Goal: Task Accomplishment & Management: Use online tool/utility

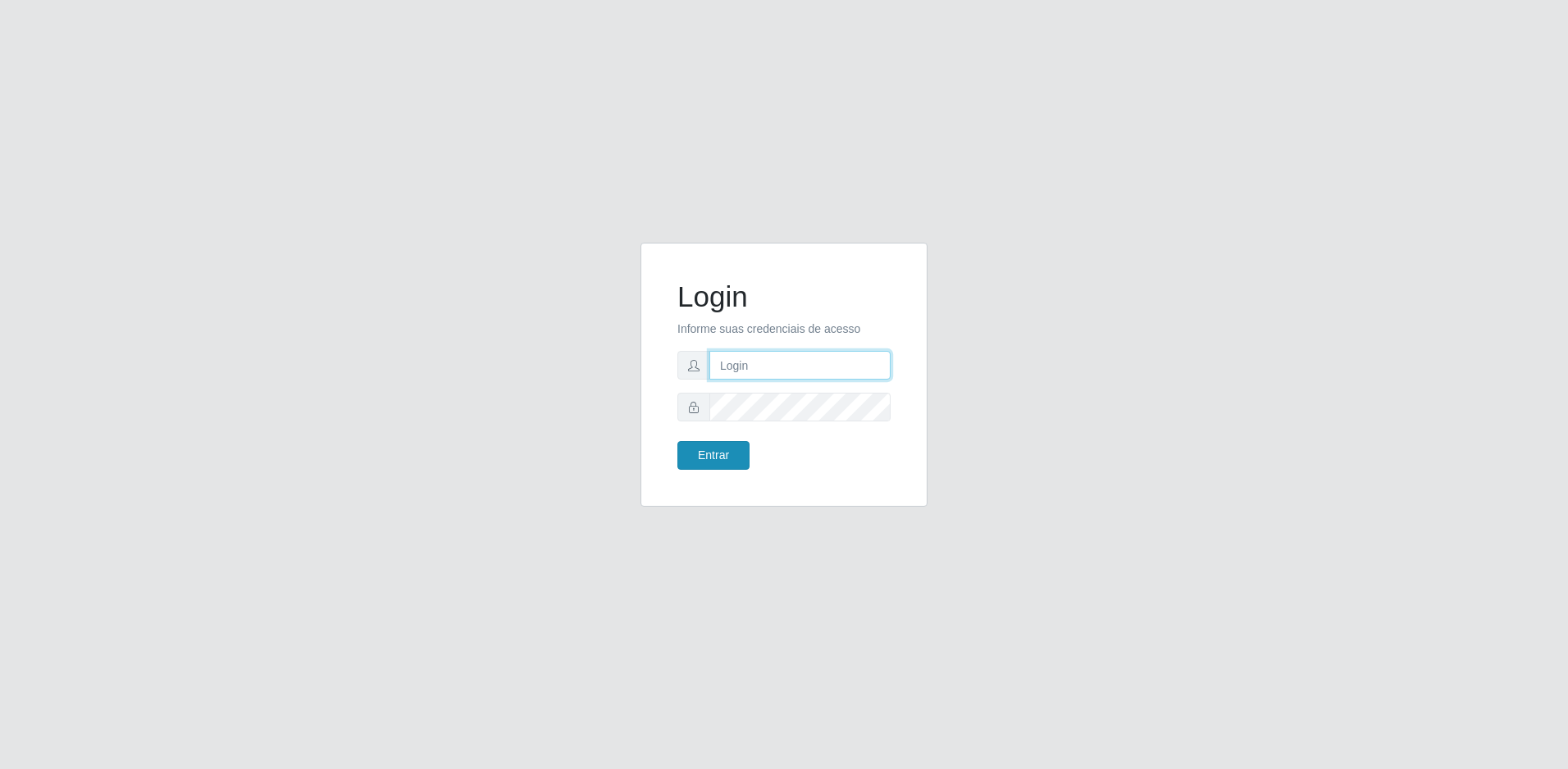
type input "[EMAIL_ADDRESS][DOMAIN_NAME]"
click at [712, 455] on button "Entrar" at bounding box center [714, 455] width 72 height 28
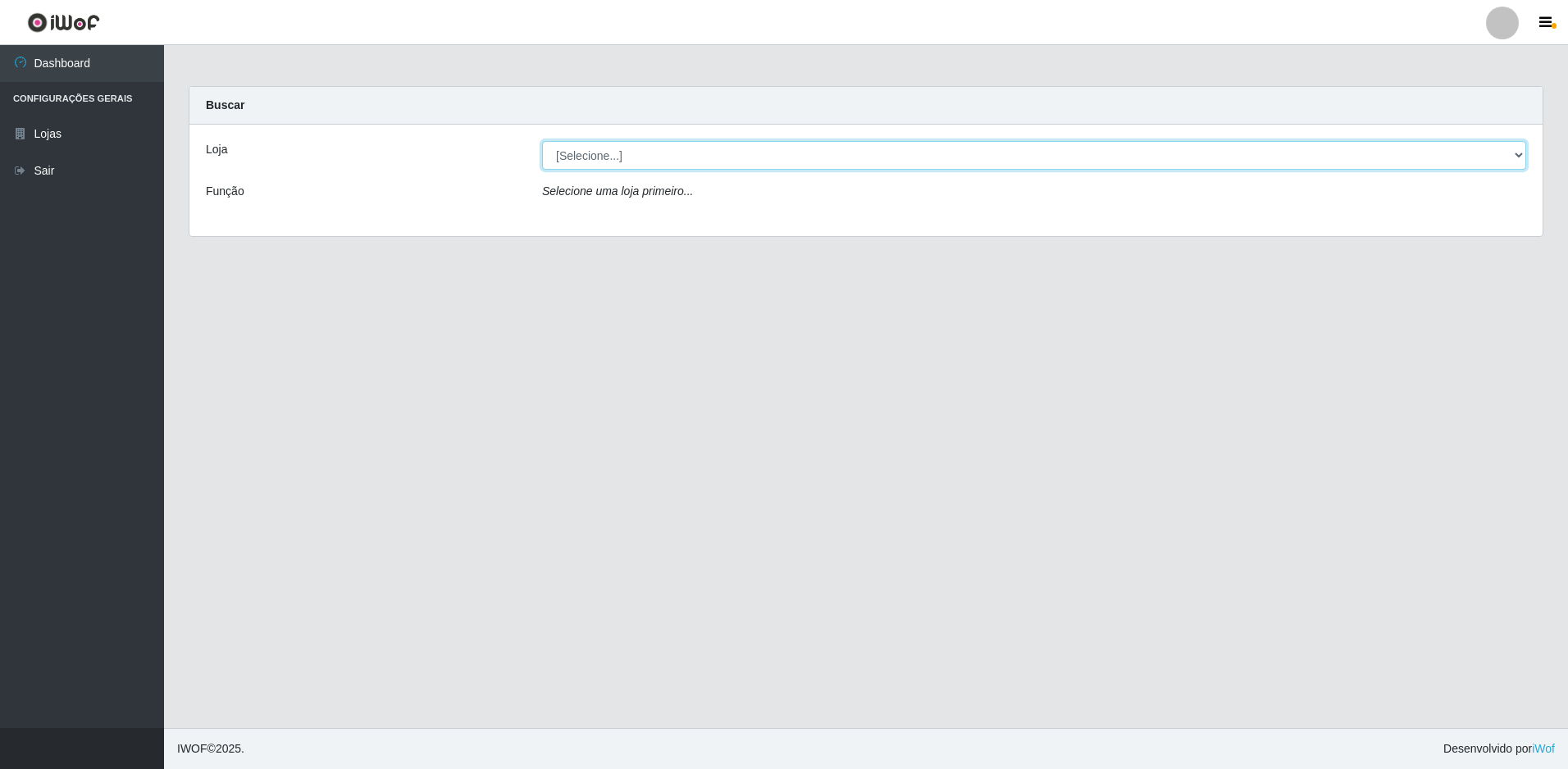
click at [626, 150] on select "[Selecione...] Extrabom - Loja 57 Anchieta" at bounding box center [1034, 155] width 985 height 28
select select "470"
click at [542, 141] on select "[Selecione...] Extrabom - Loja 57 Anchieta" at bounding box center [1034, 155] width 985 height 28
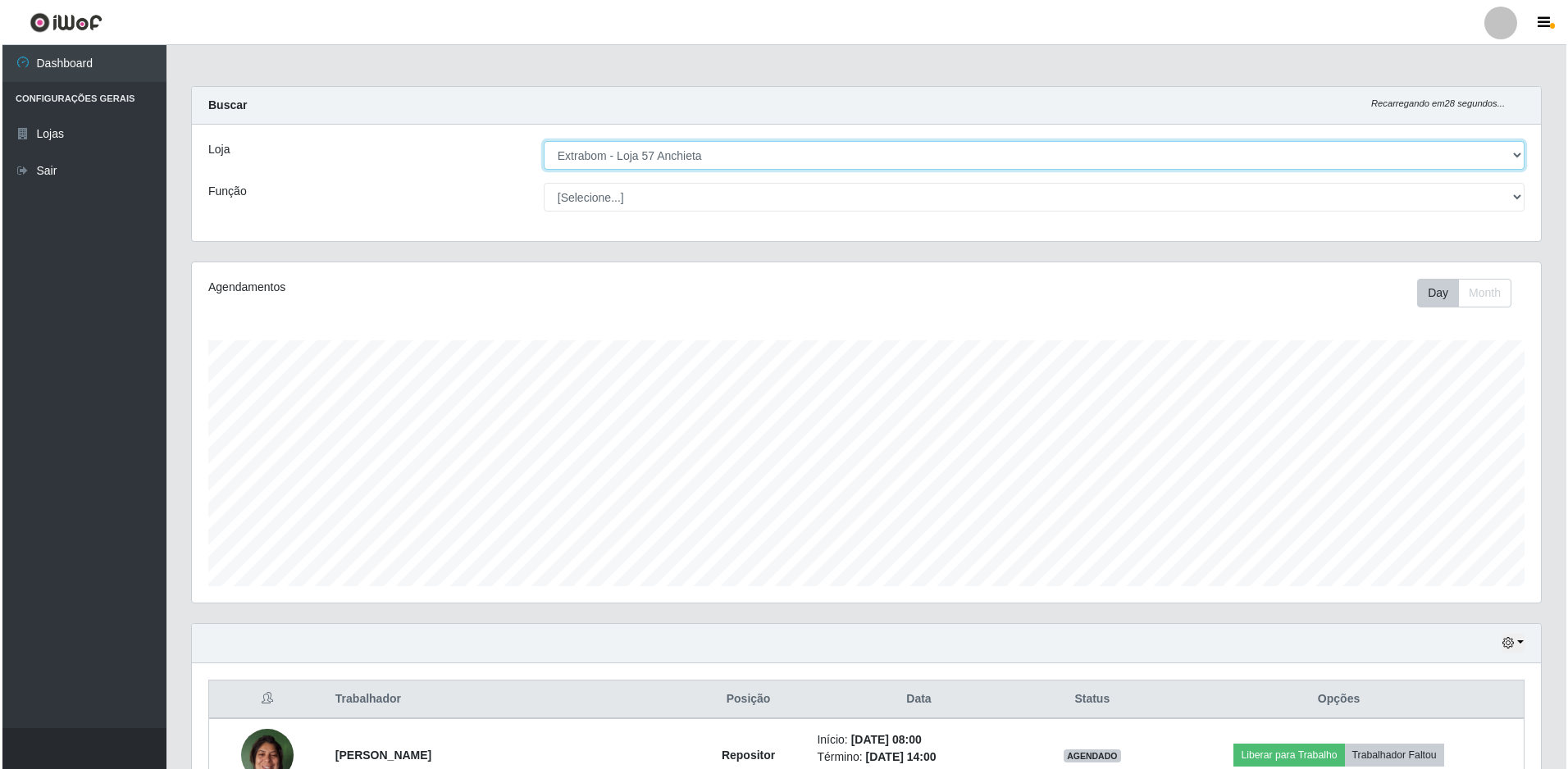
scroll to position [246, 0]
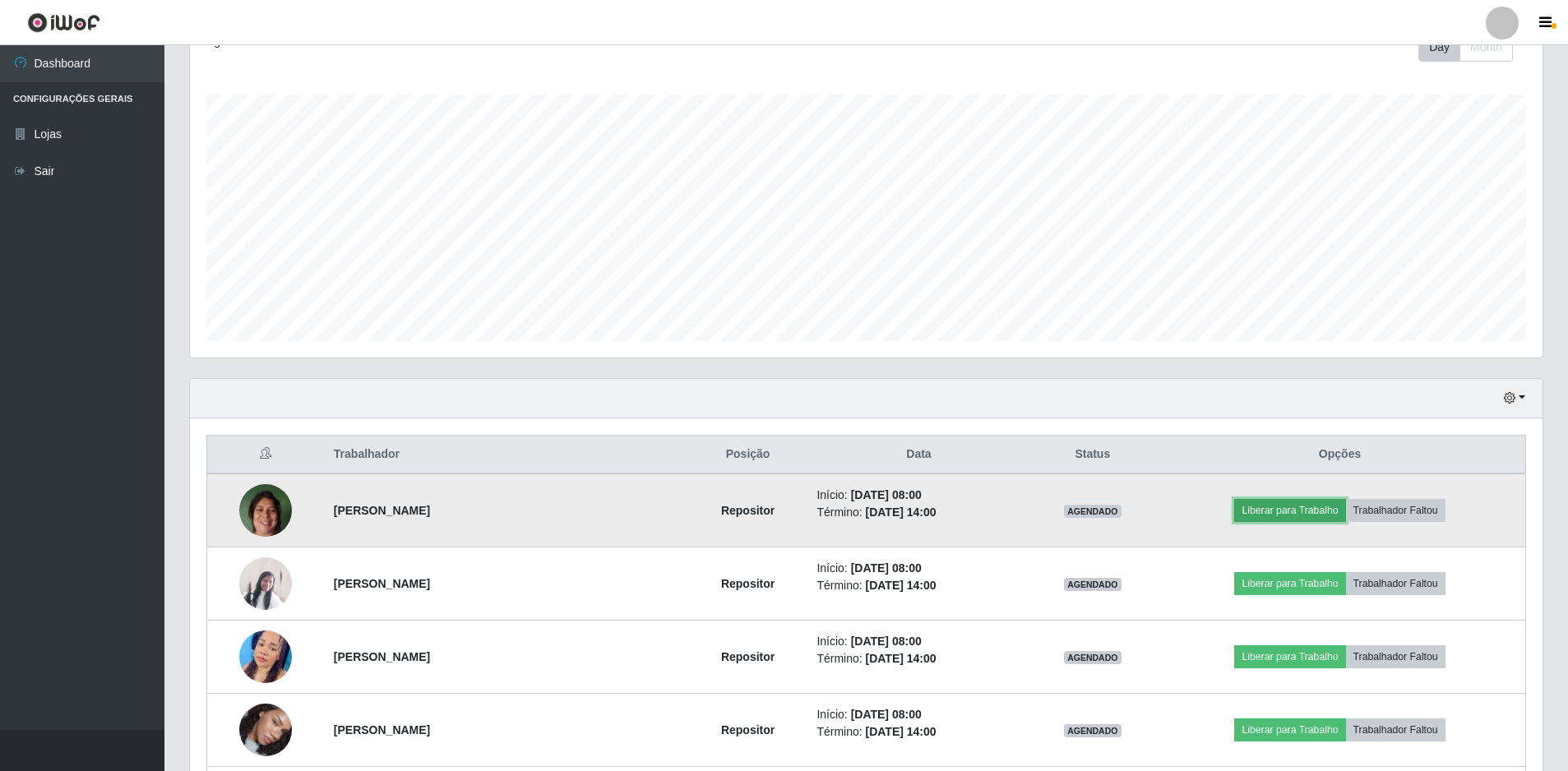
click at [1279, 515] on button "Liberar para Trabalho" at bounding box center [1290, 510] width 111 height 23
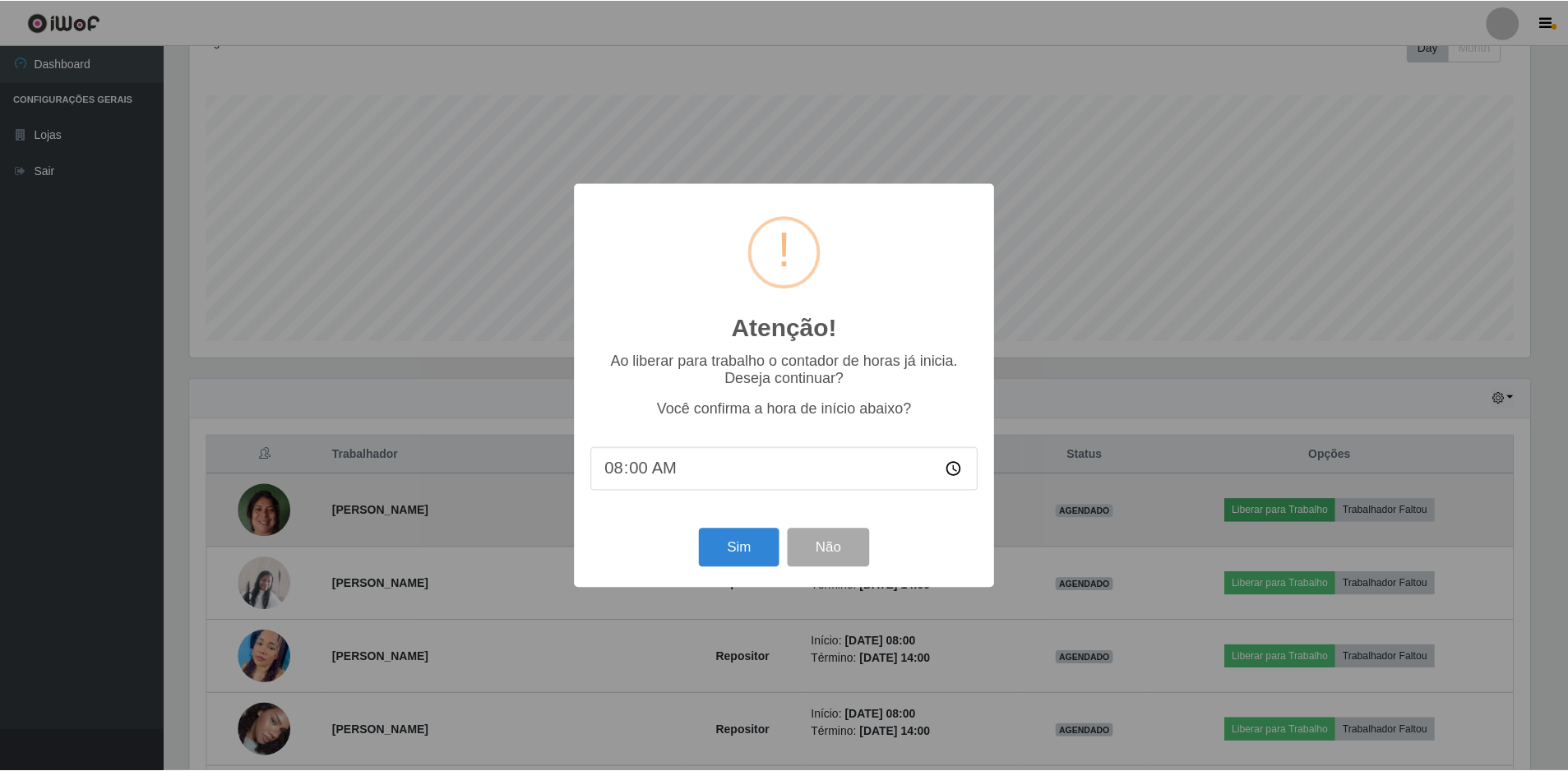
scroll to position [342, 1344]
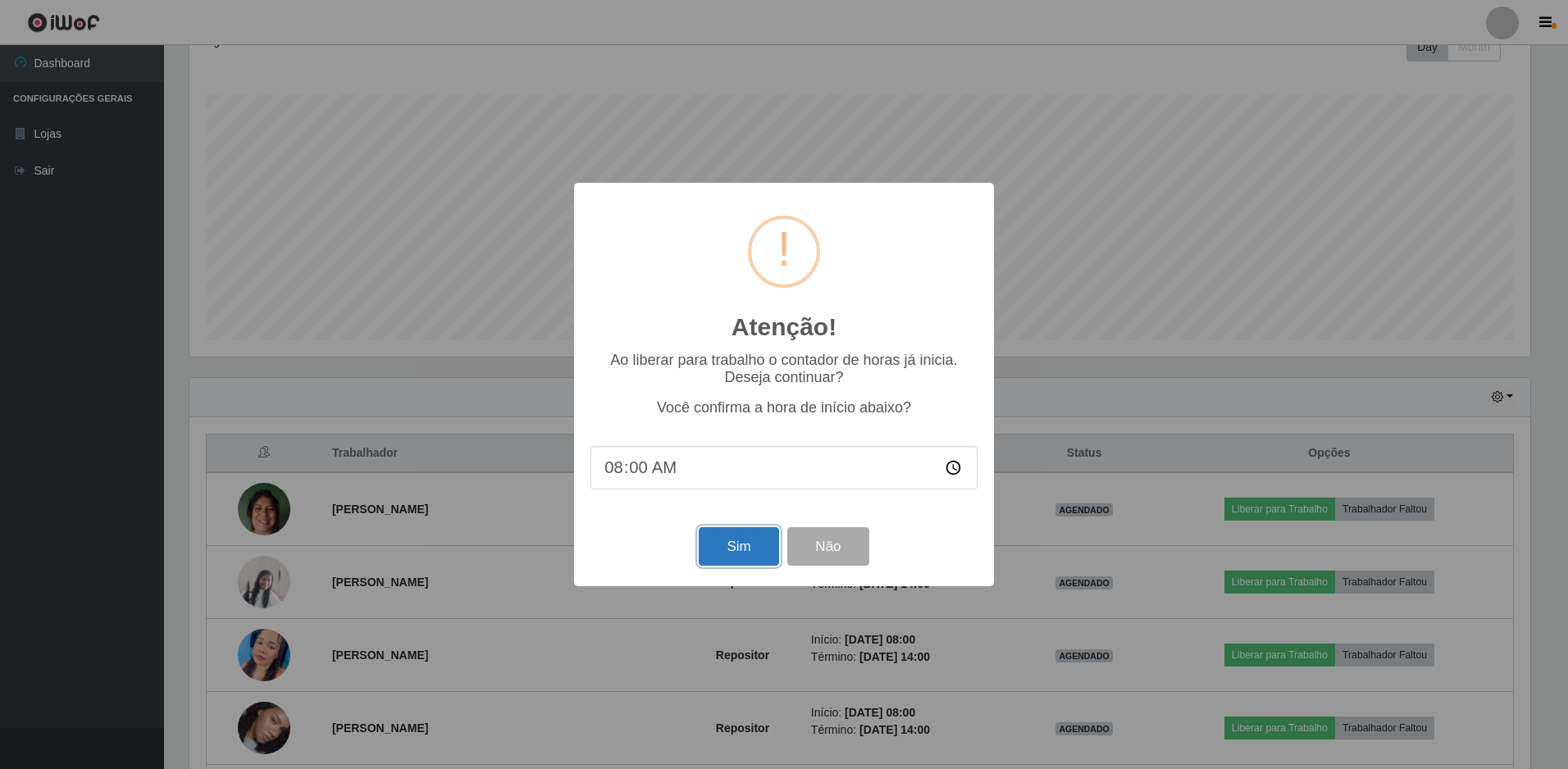
click at [763, 545] on button "Sim" at bounding box center [739, 547] width 80 height 39
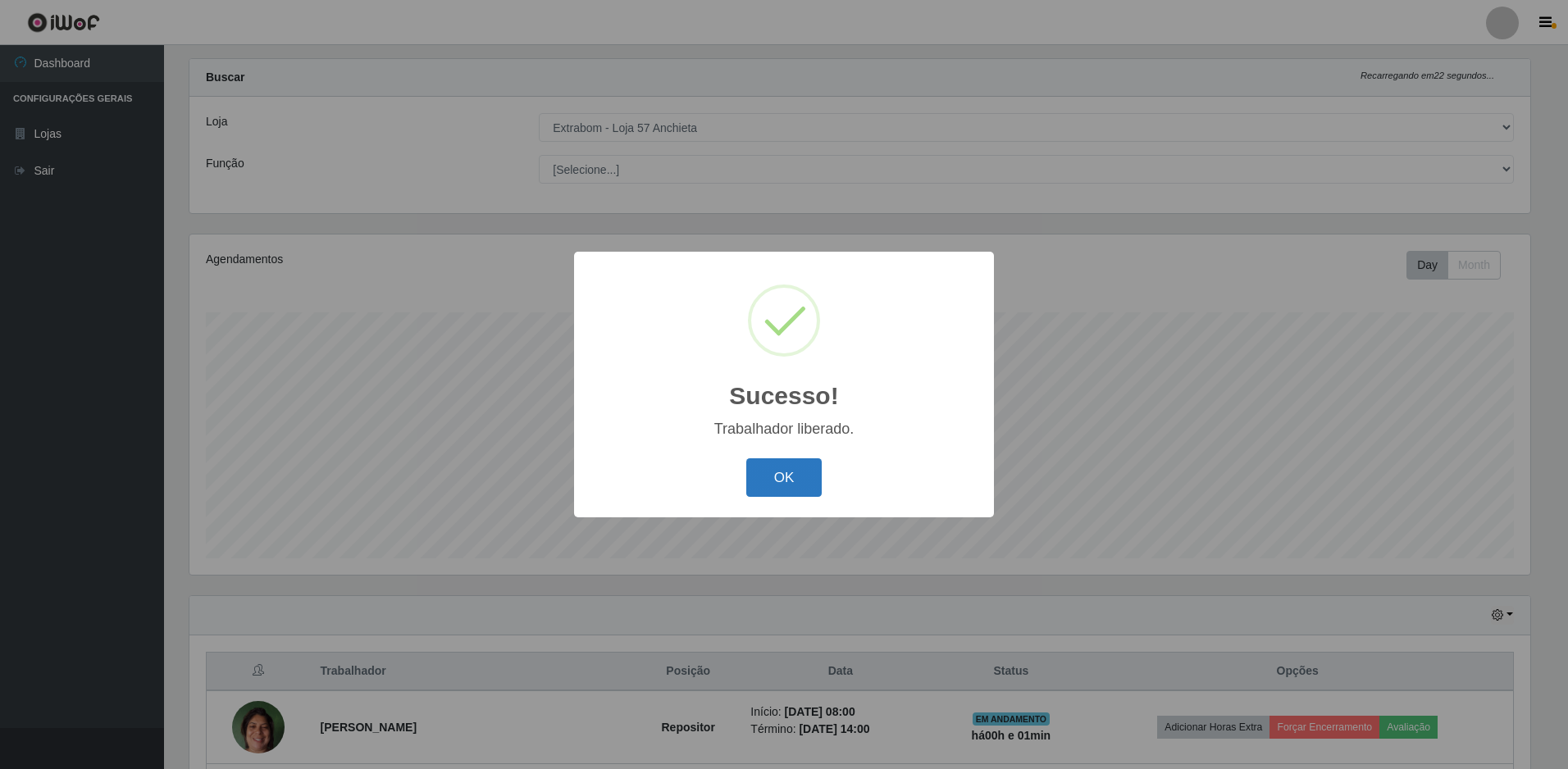
click at [781, 490] on button "OK" at bounding box center [784, 478] width 76 height 39
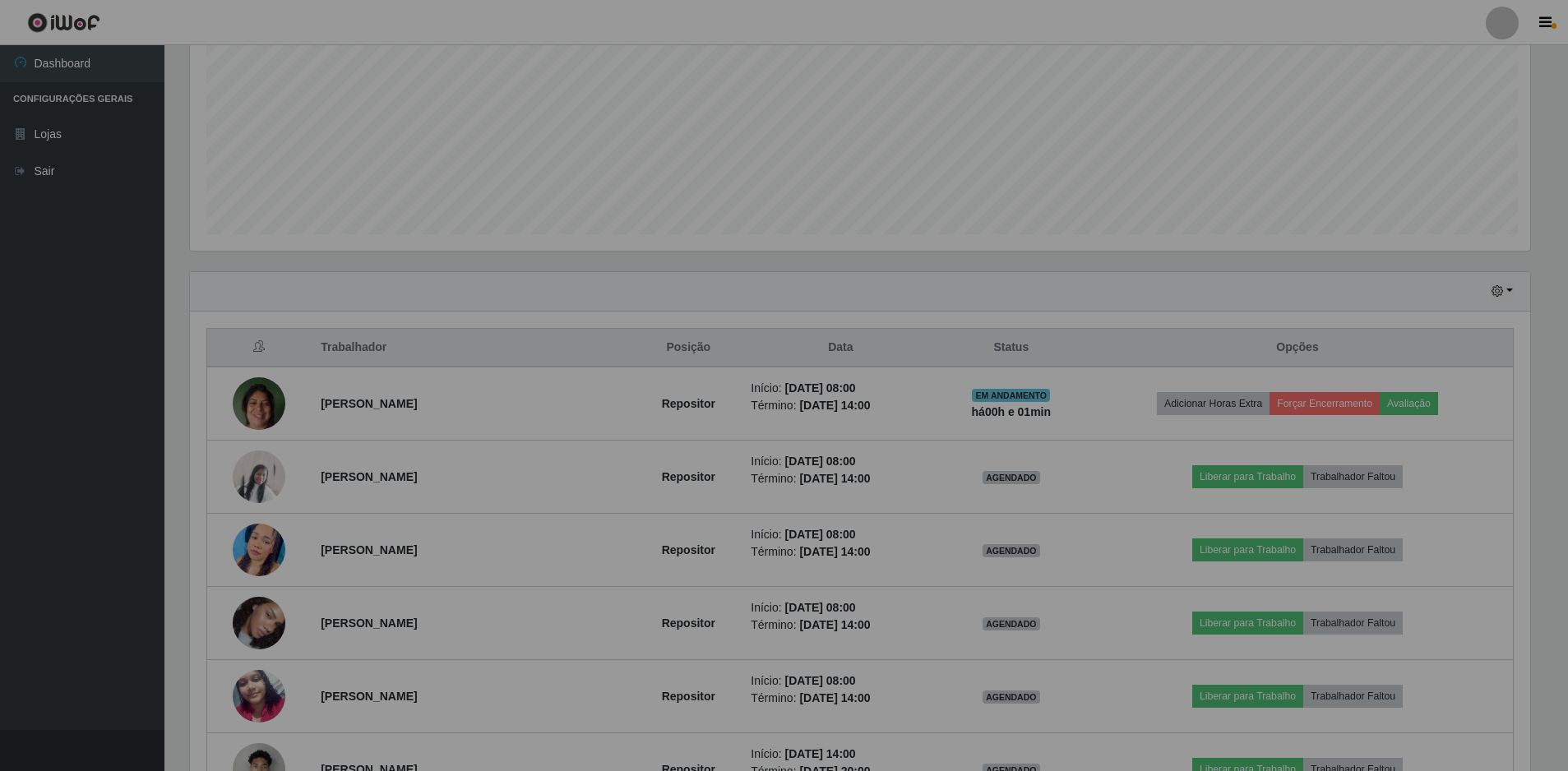
scroll to position [342, 1352]
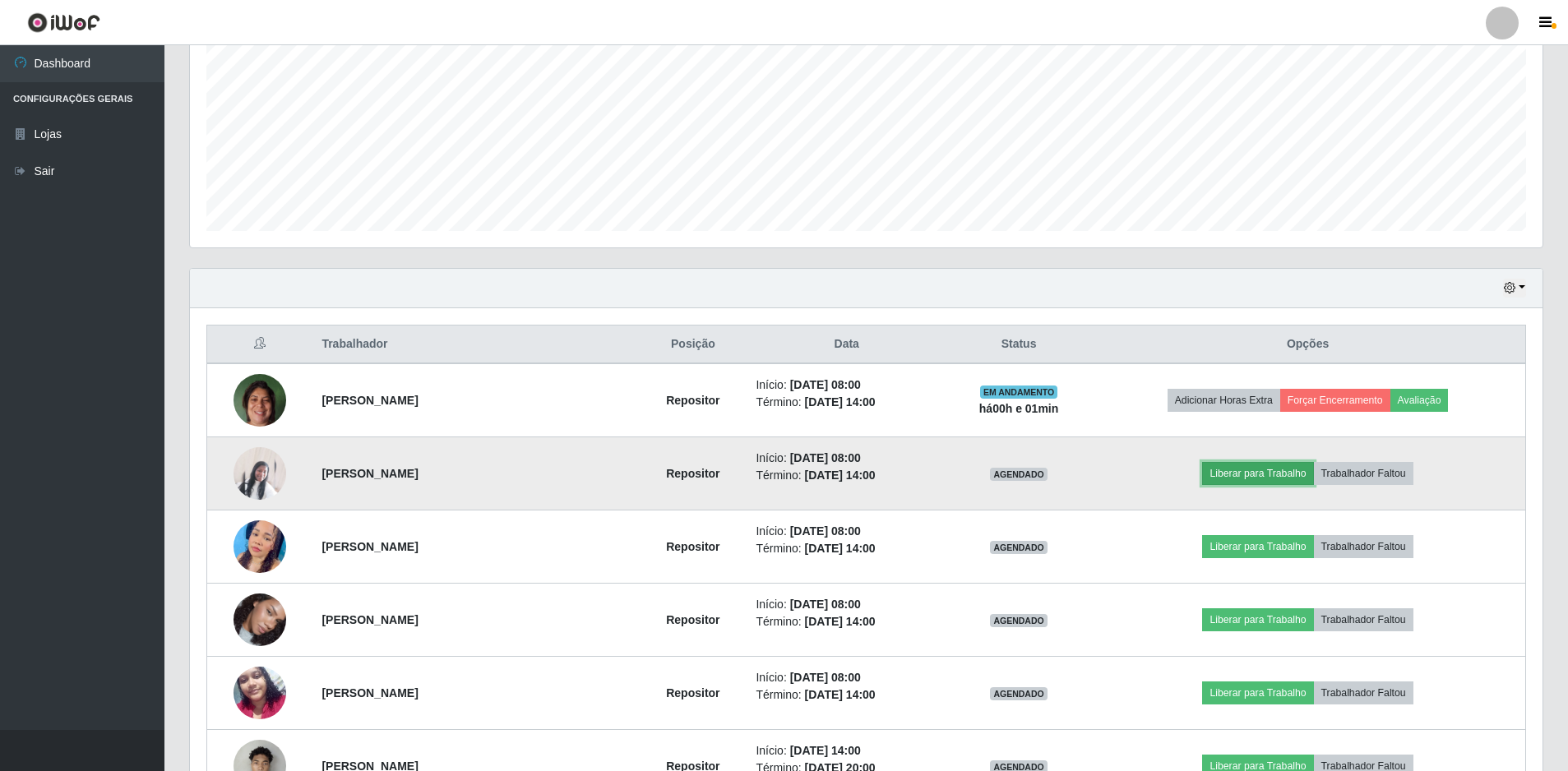
click at [1259, 467] on button "Liberar para Trabalho" at bounding box center [1258, 473] width 111 height 23
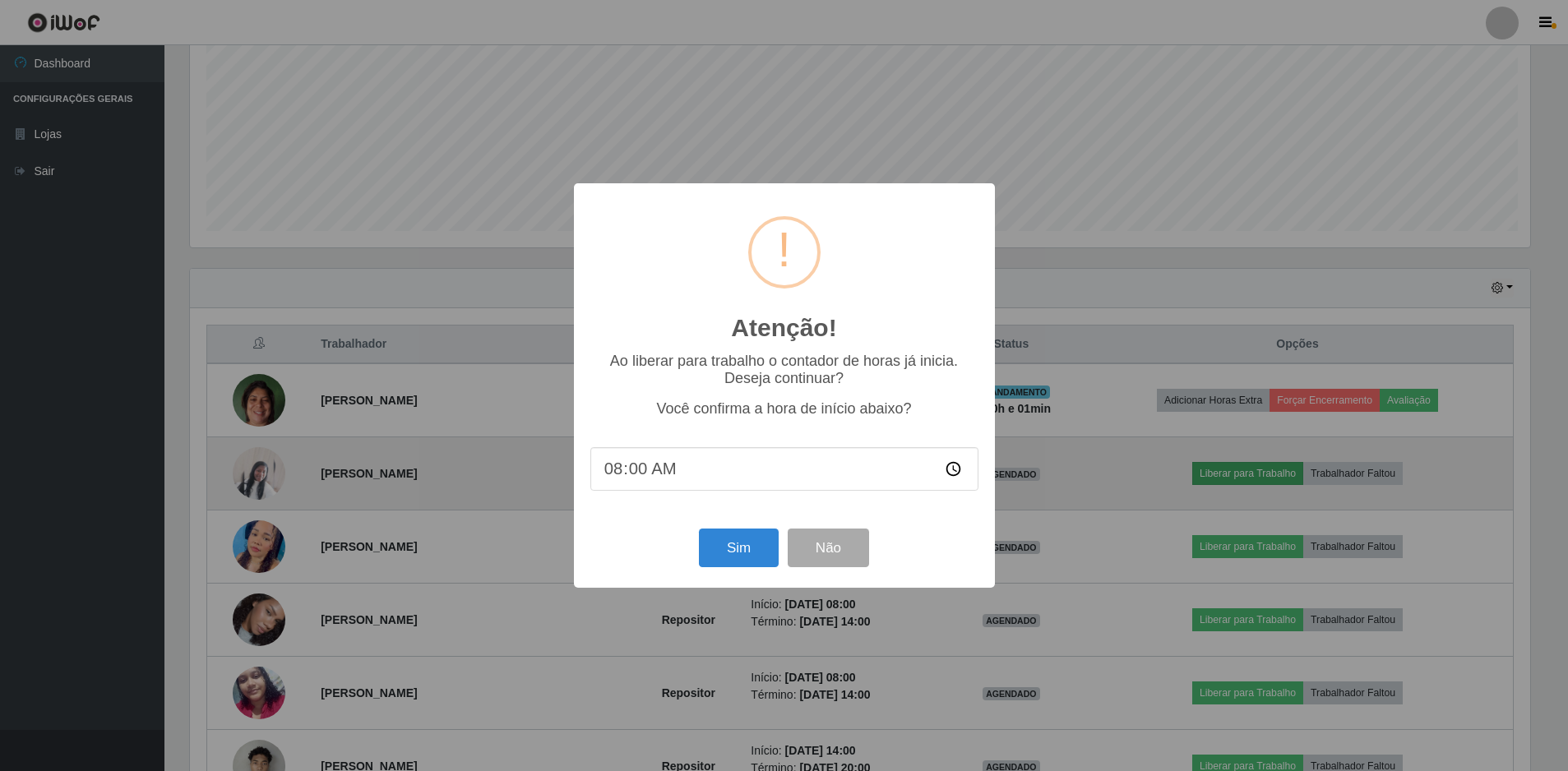
scroll to position [342, 1344]
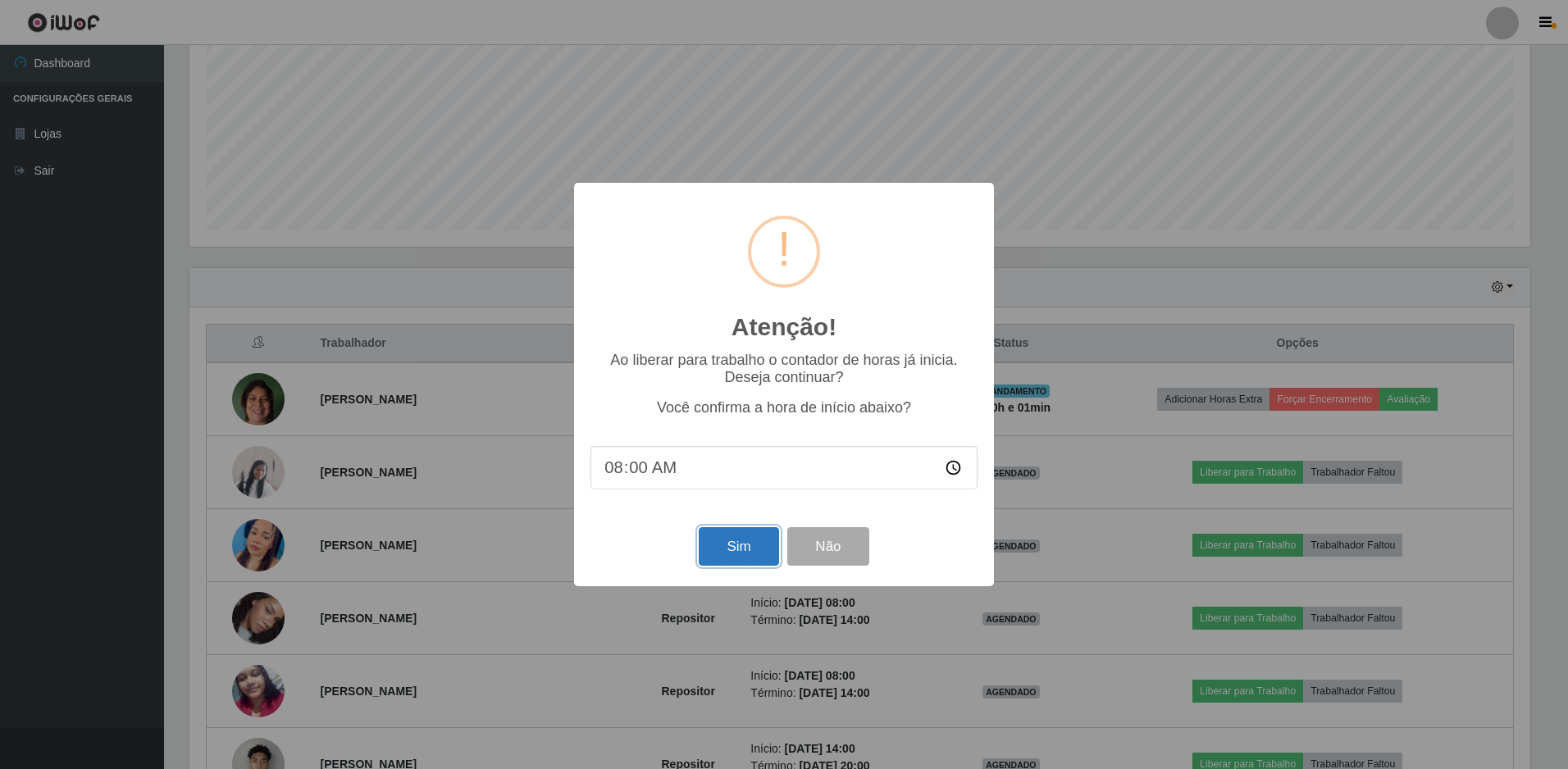
click at [735, 558] on button "Sim" at bounding box center [739, 547] width 80 height 39
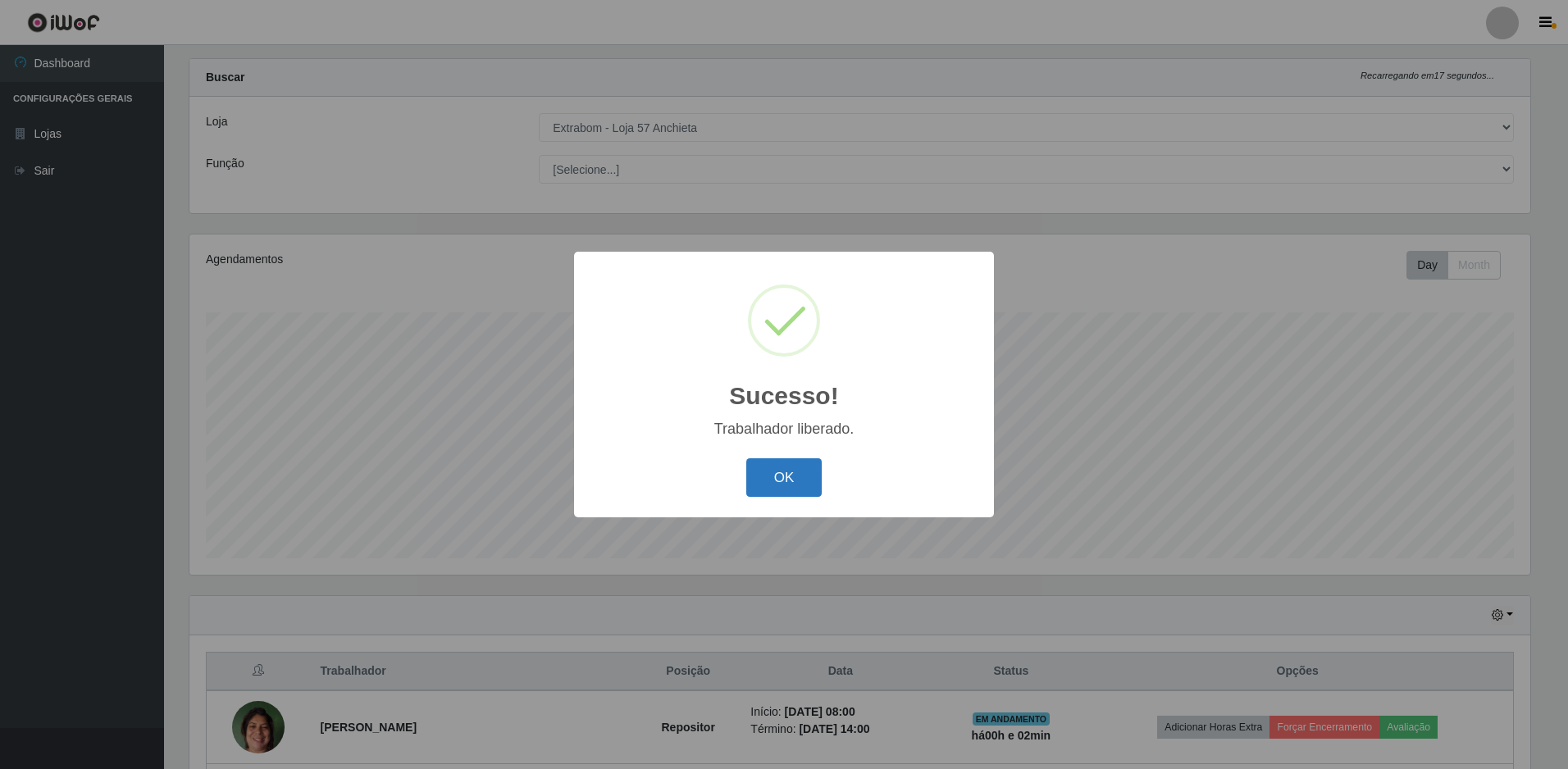
click at [775, 491] on button "OK" at bounding box center [784, 478] width 76 height 39
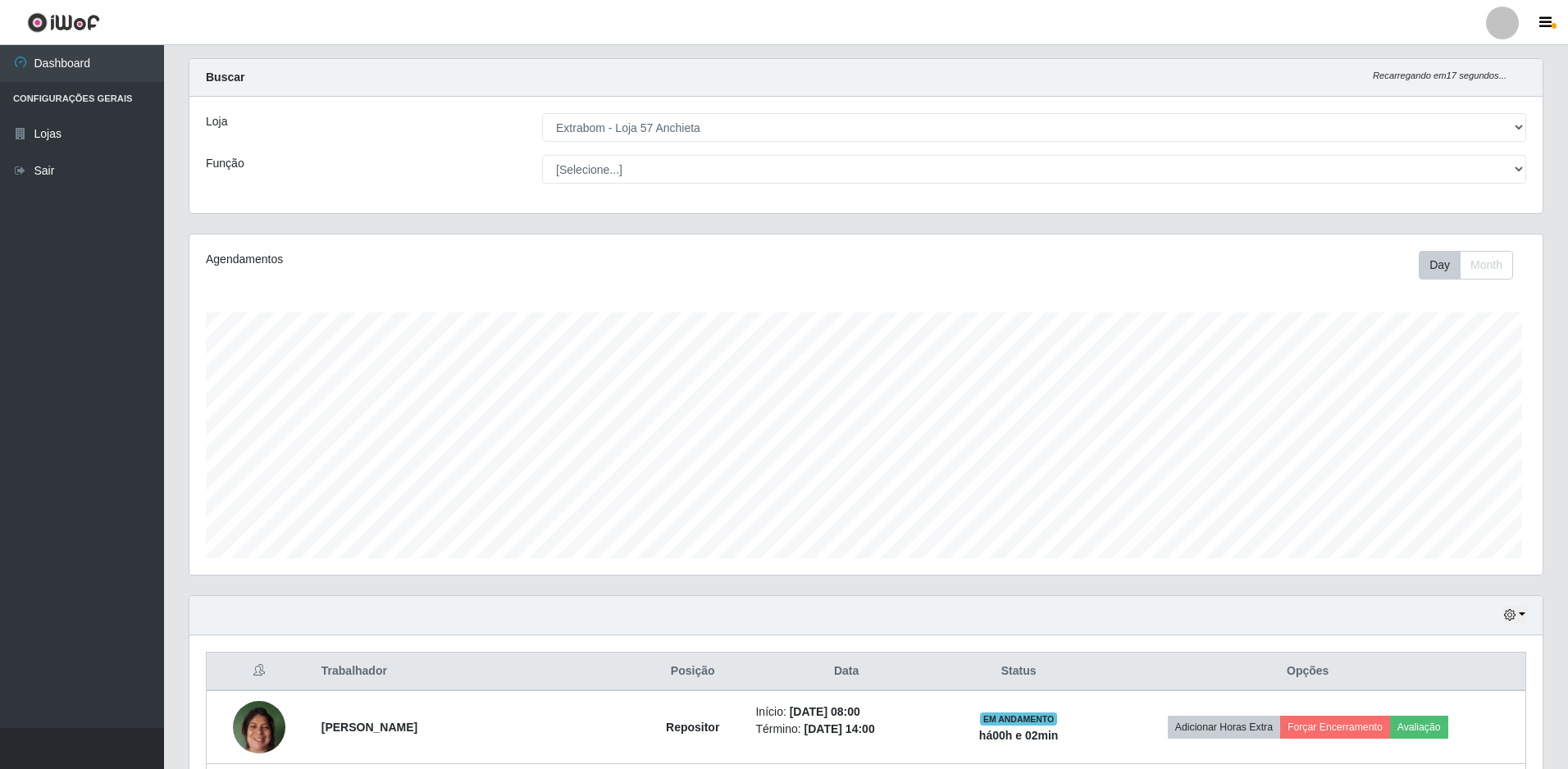
scroll to position [341, 1349]
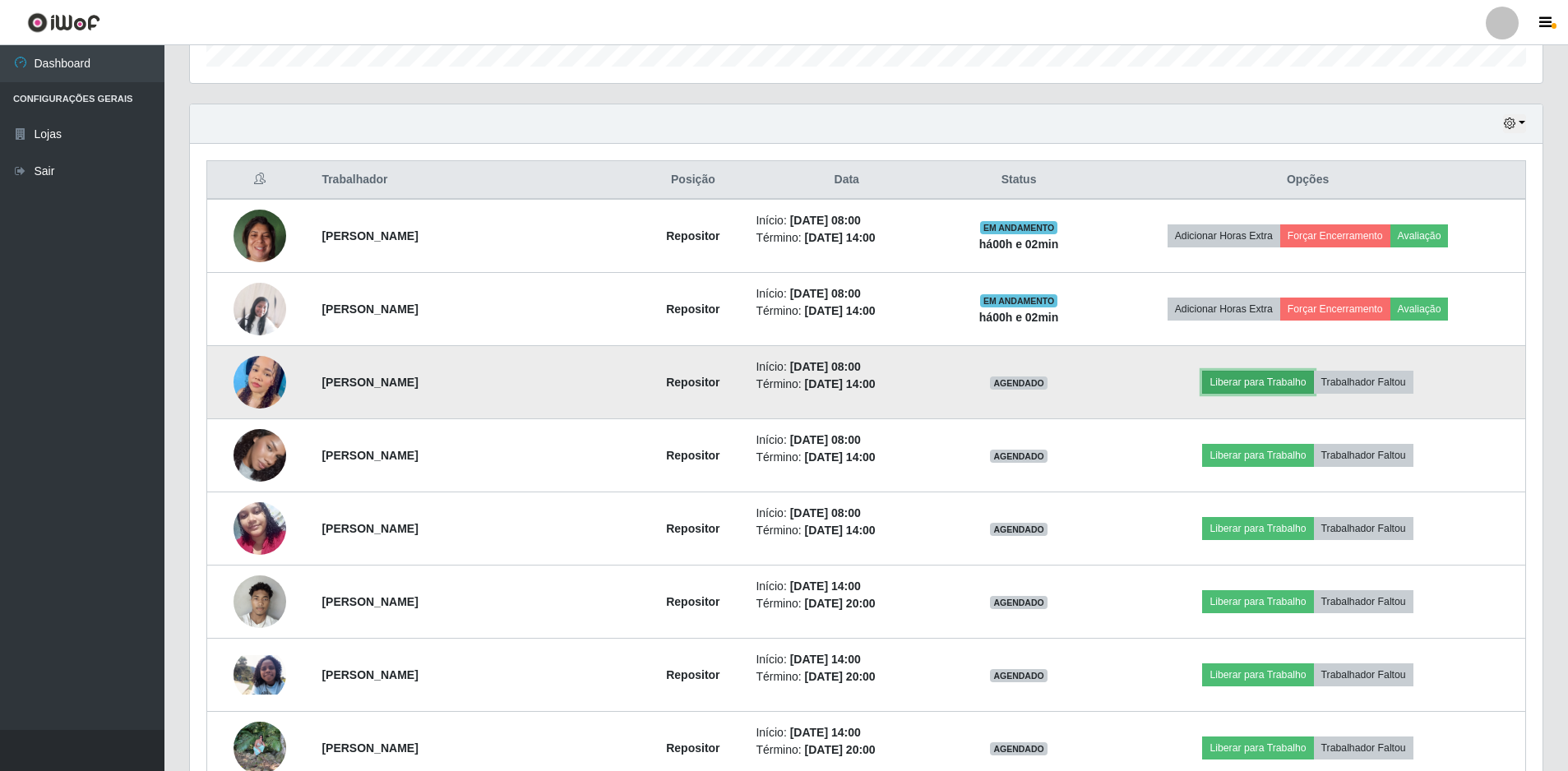
click at [1239, 377] on button "Liberar para Trabalho" at bounding box center [1258, 383] width 111 height 23
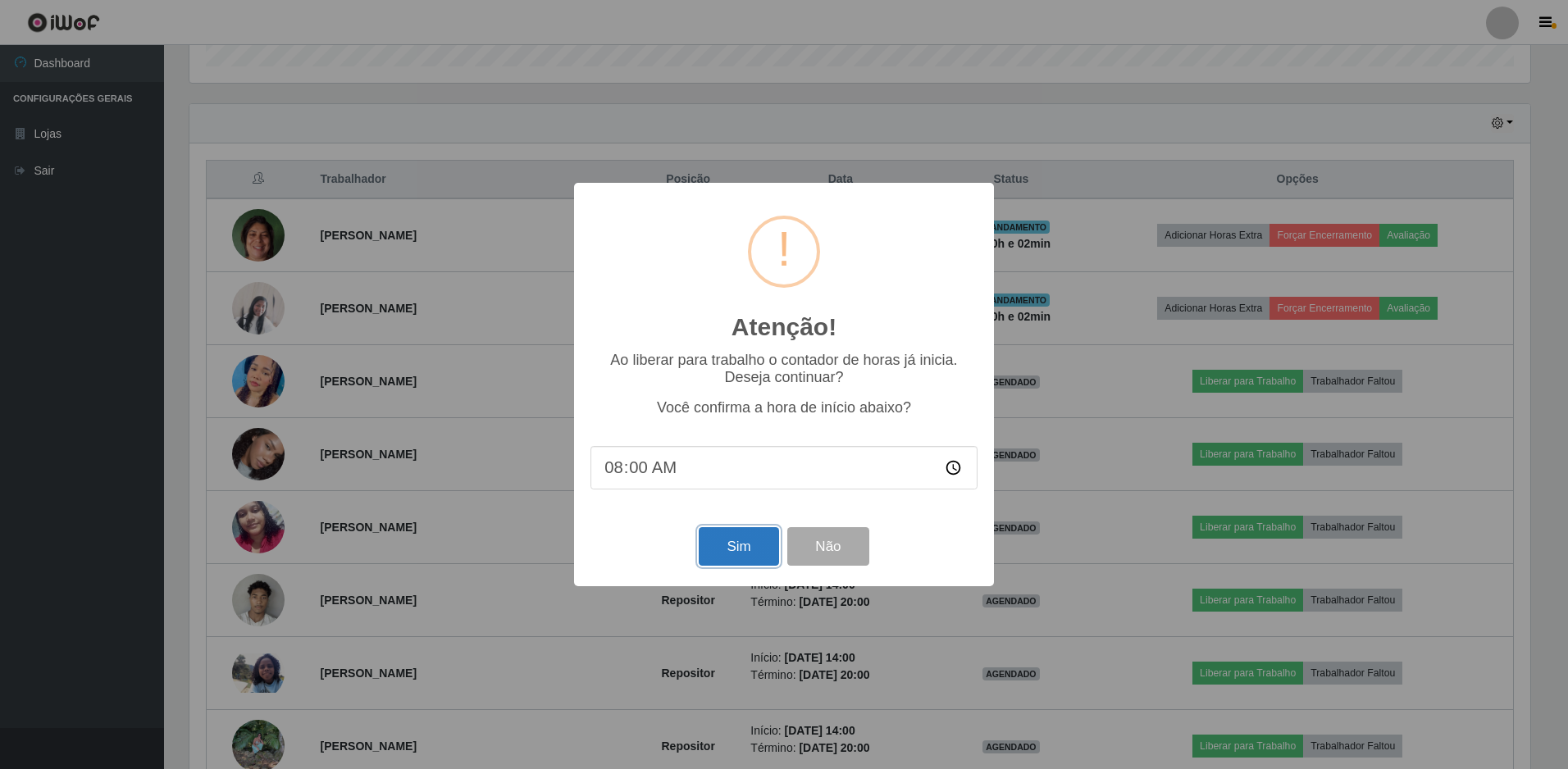
click at [746, 539] on button "Sim" at bounding box center [739, 547] width 80 height 39
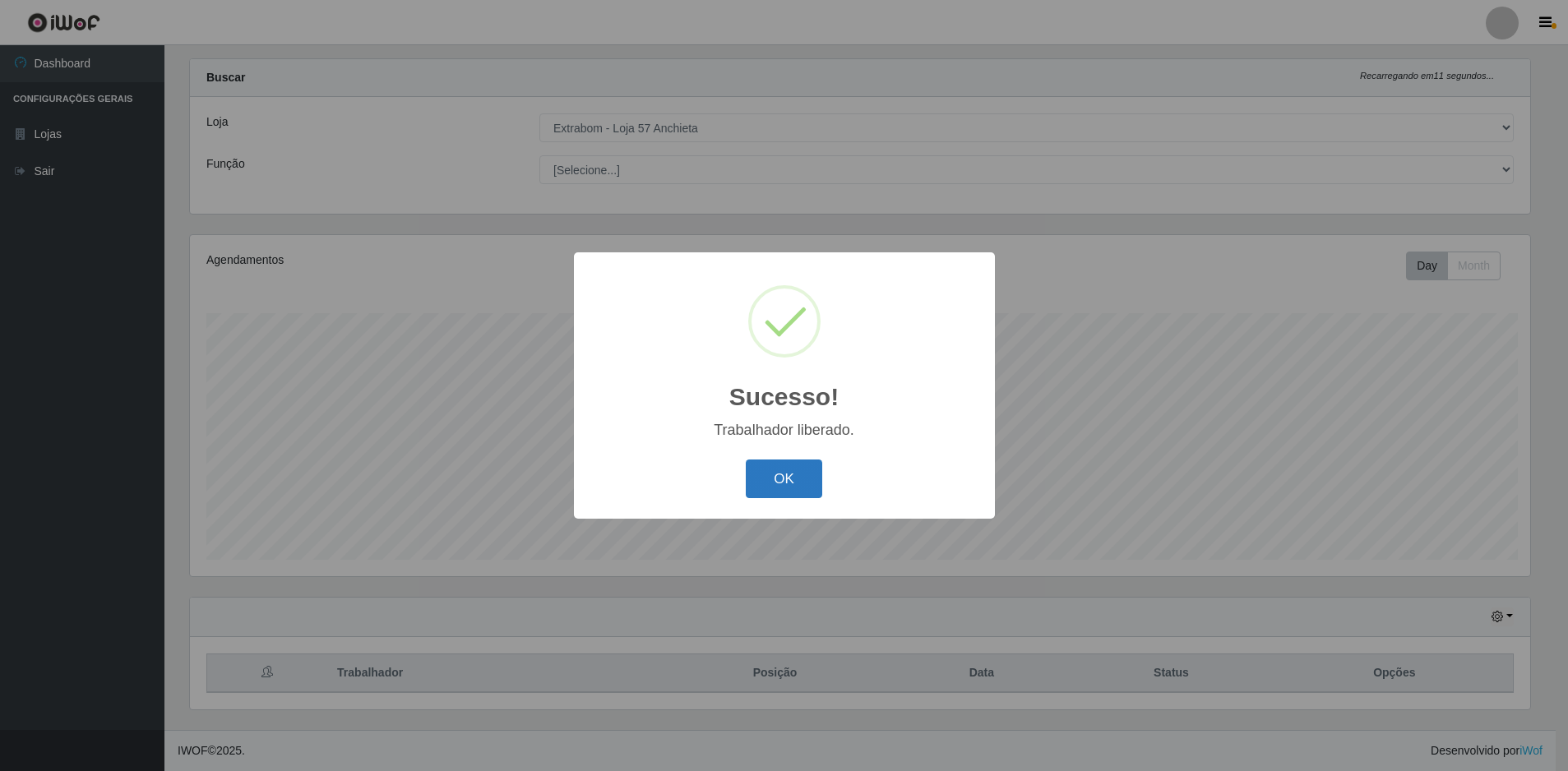
scroll to position [0, 0]
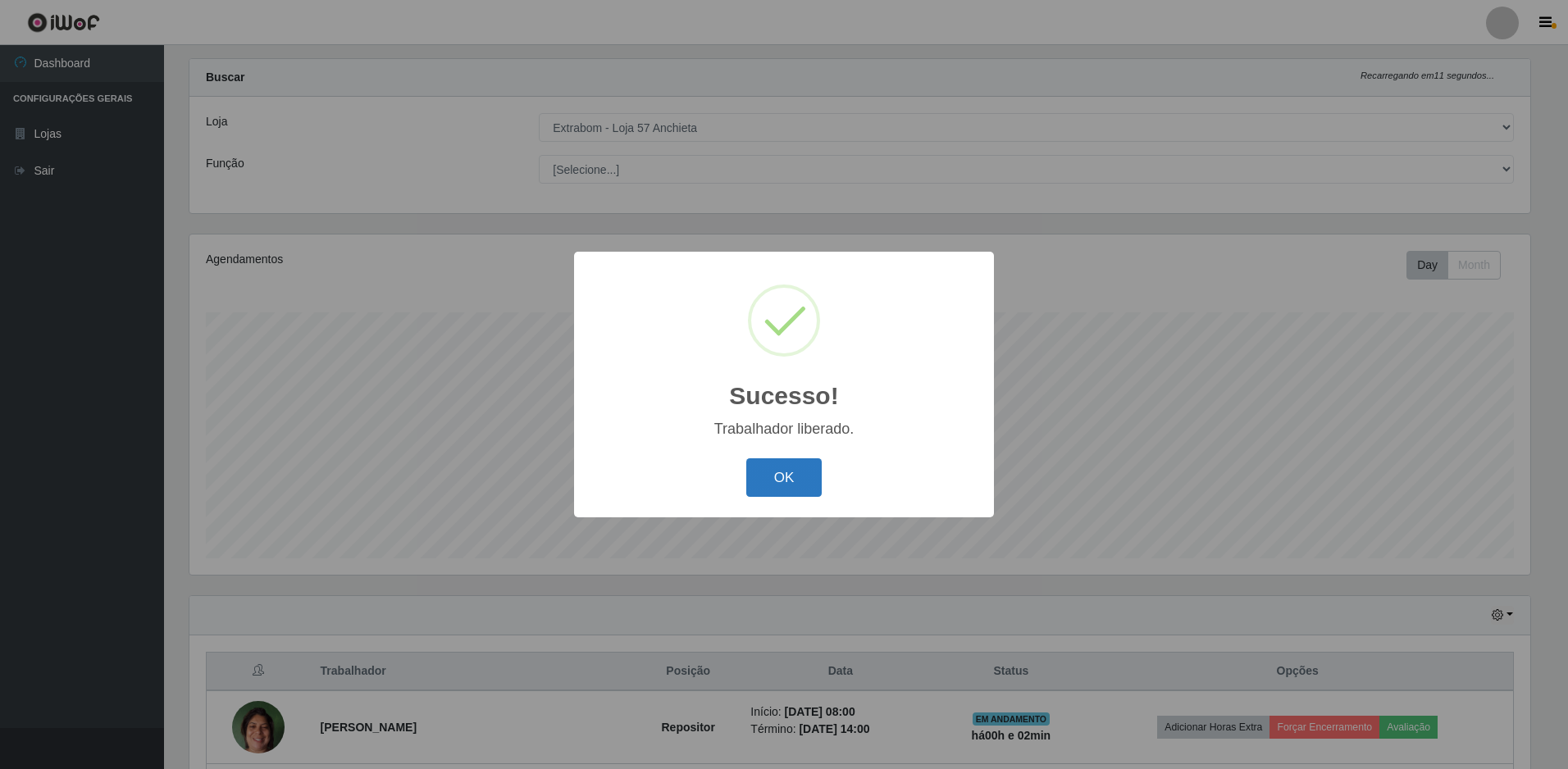
click at [792, 465] on button "OK" at bounding box center [784, 478] width 76 height 39
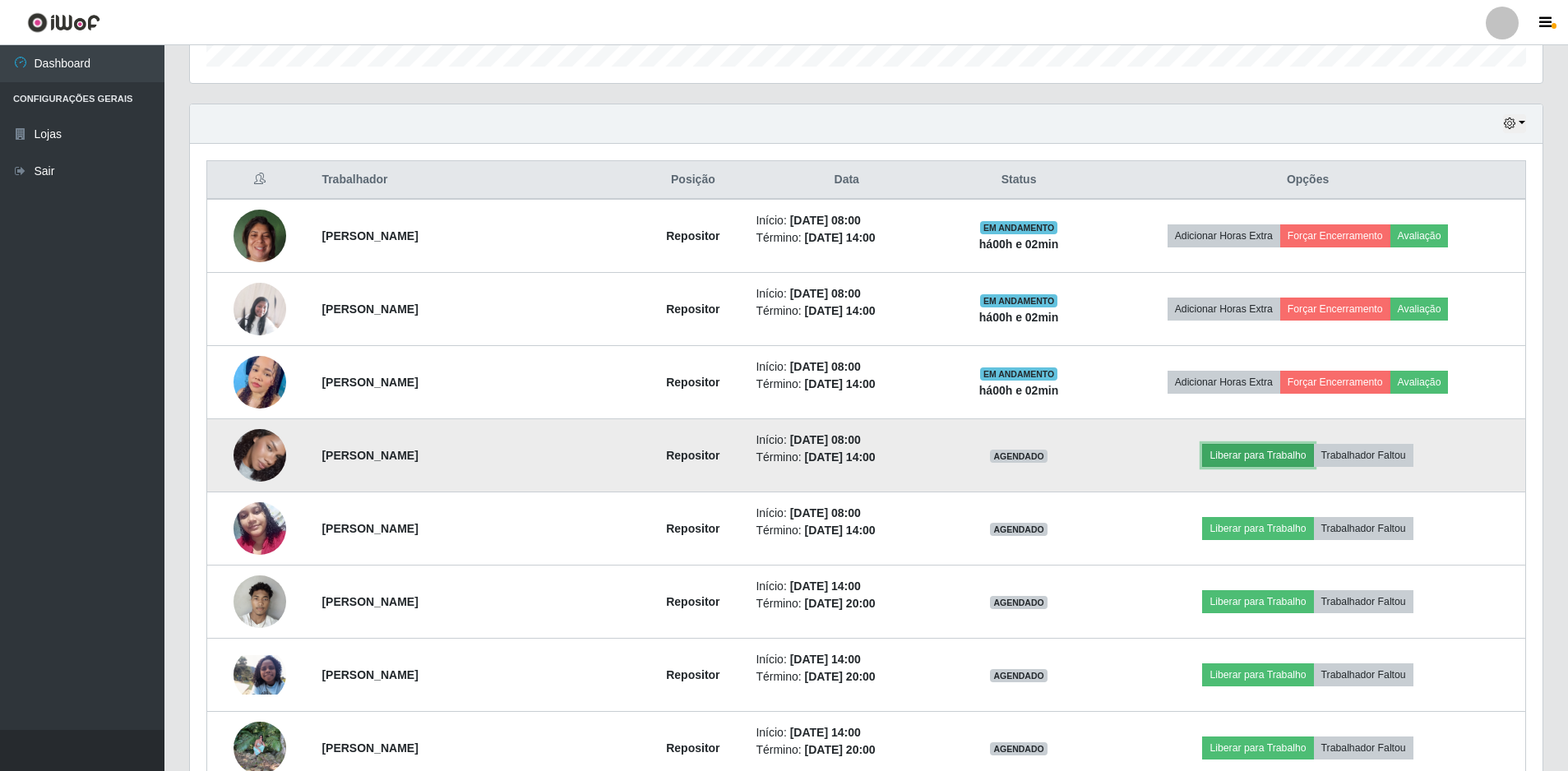
click at [1278, 456] on button "Liberar para Trabalho" at bounding box center [1258, 456] width 111 height 23
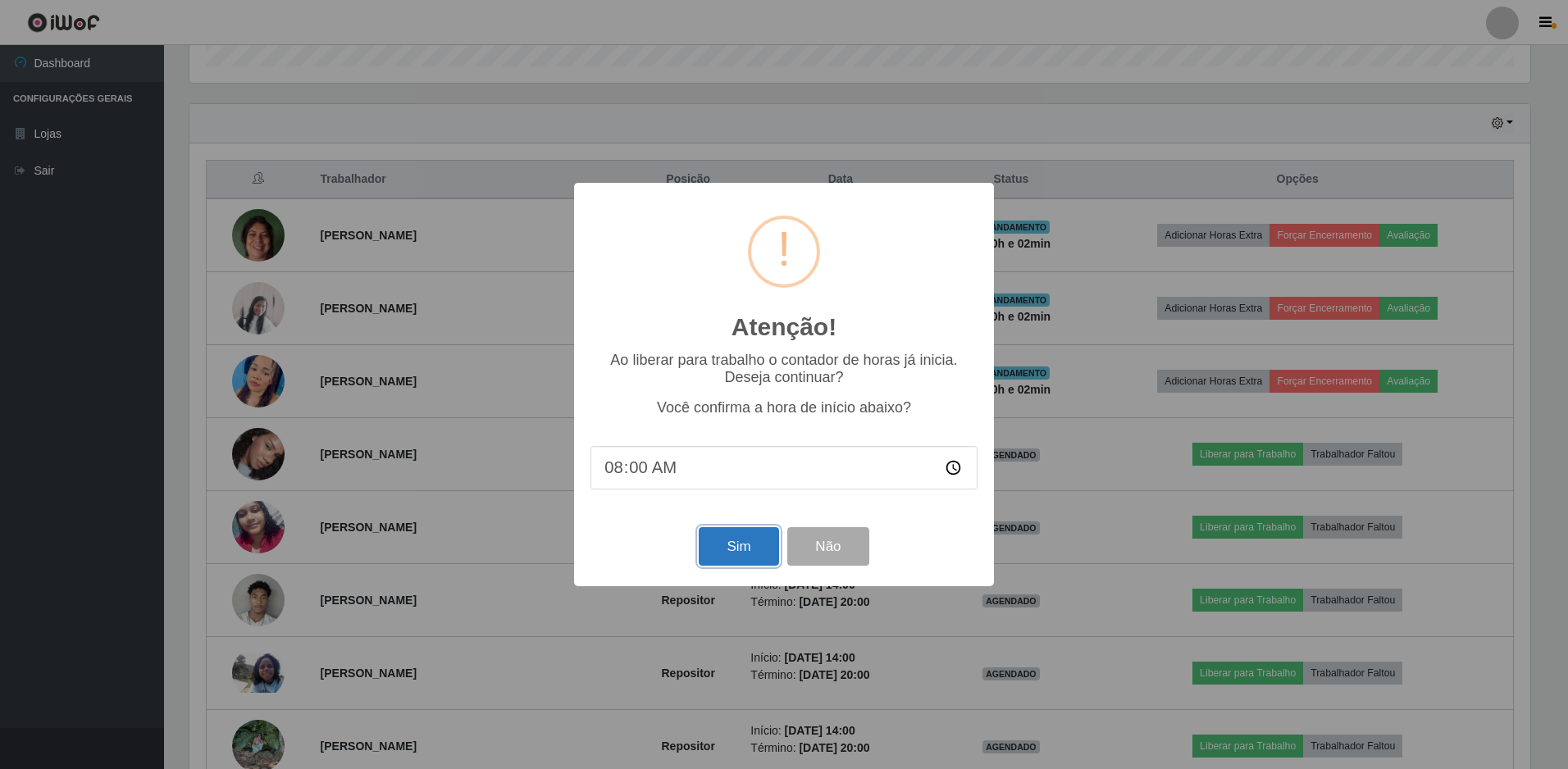
click at [719, 542] on button "Sim" at bounding box center [739, 547] width 80 height 39
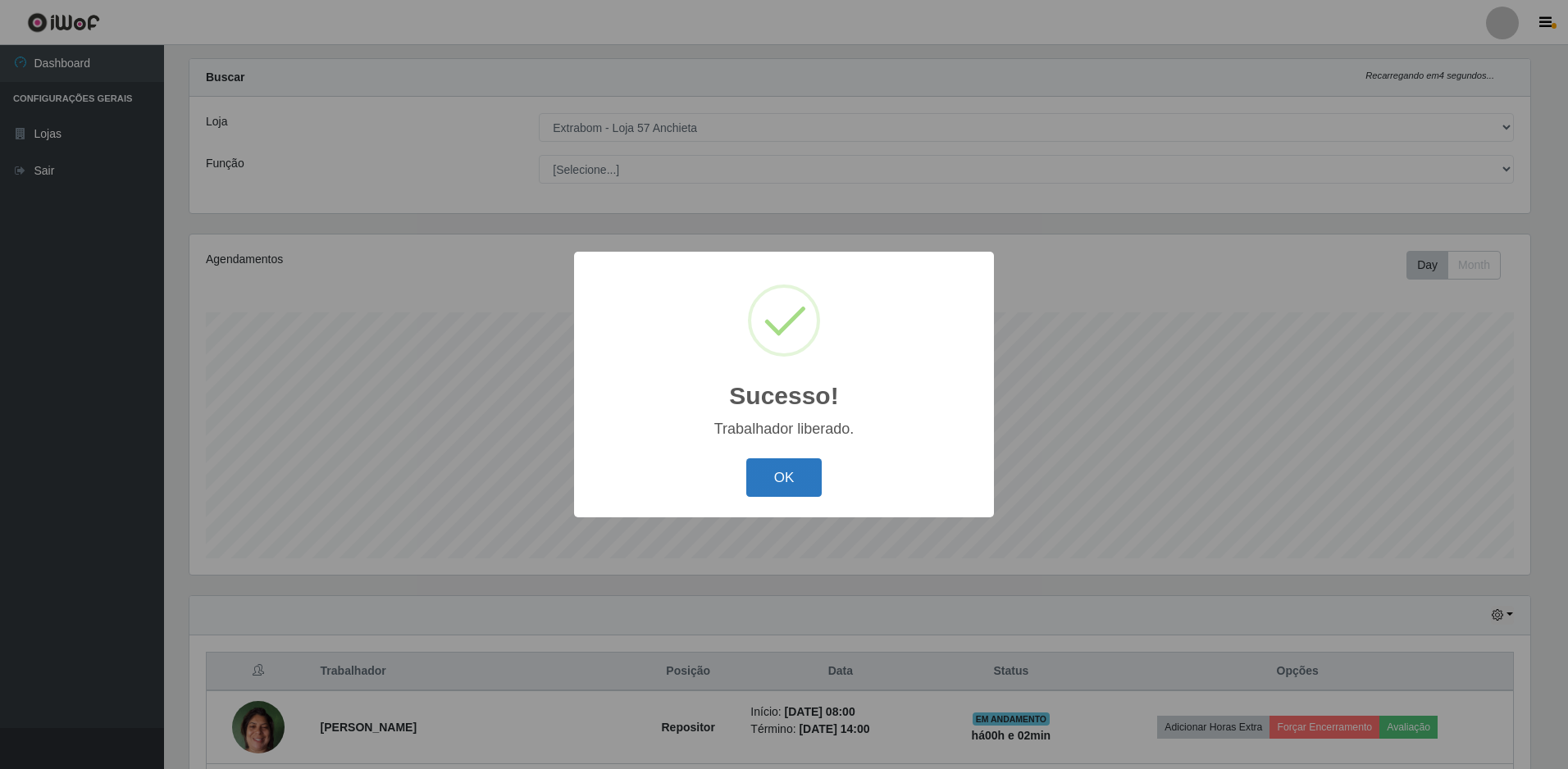
click at [777, 488] on button "OK" at bounding box center [784, 478] width 76 height 39
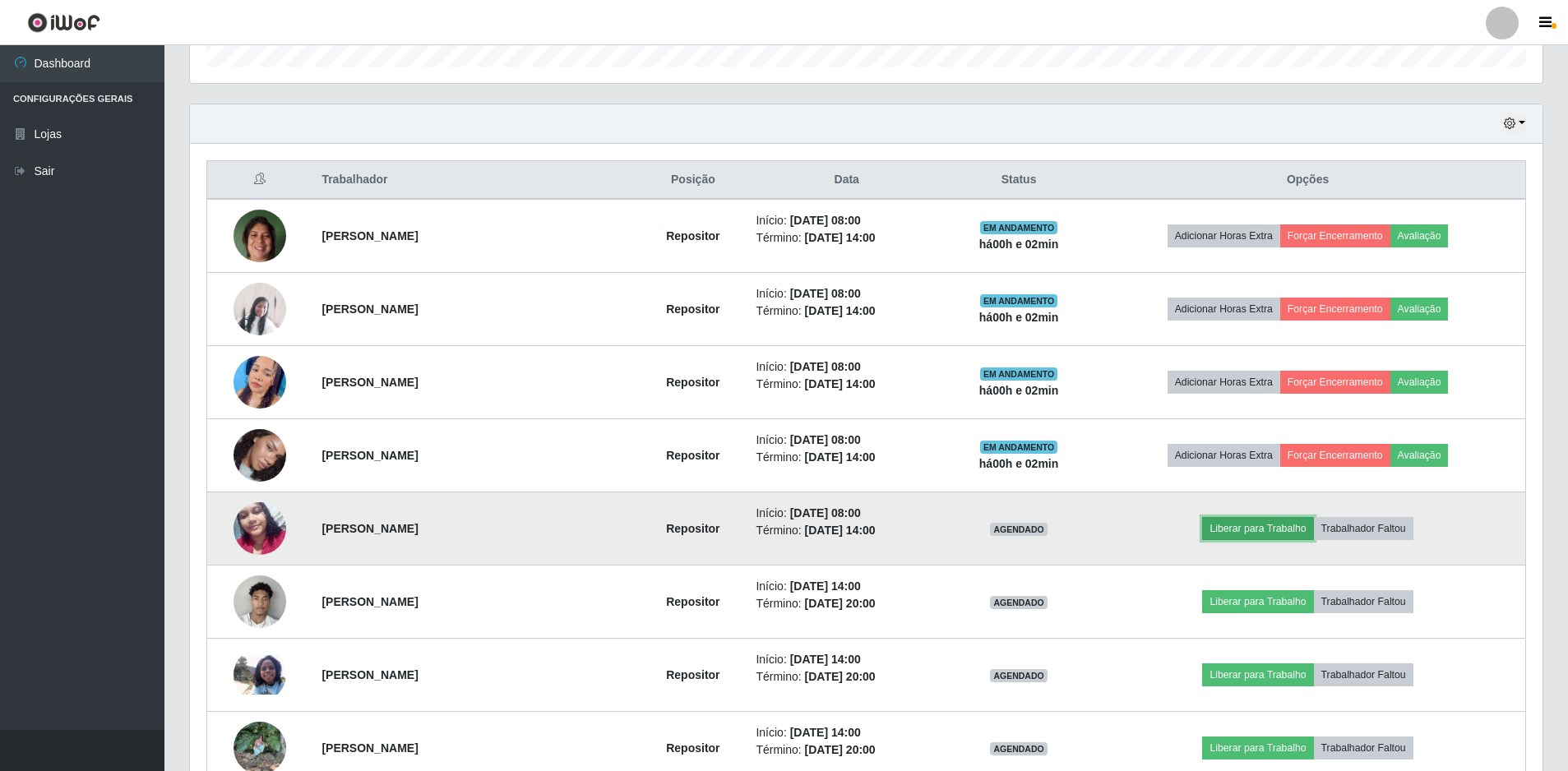
click at [1248, 525] on button "Liberar para Trabalho" at bounding box center [1258, 529] width 111 height 23
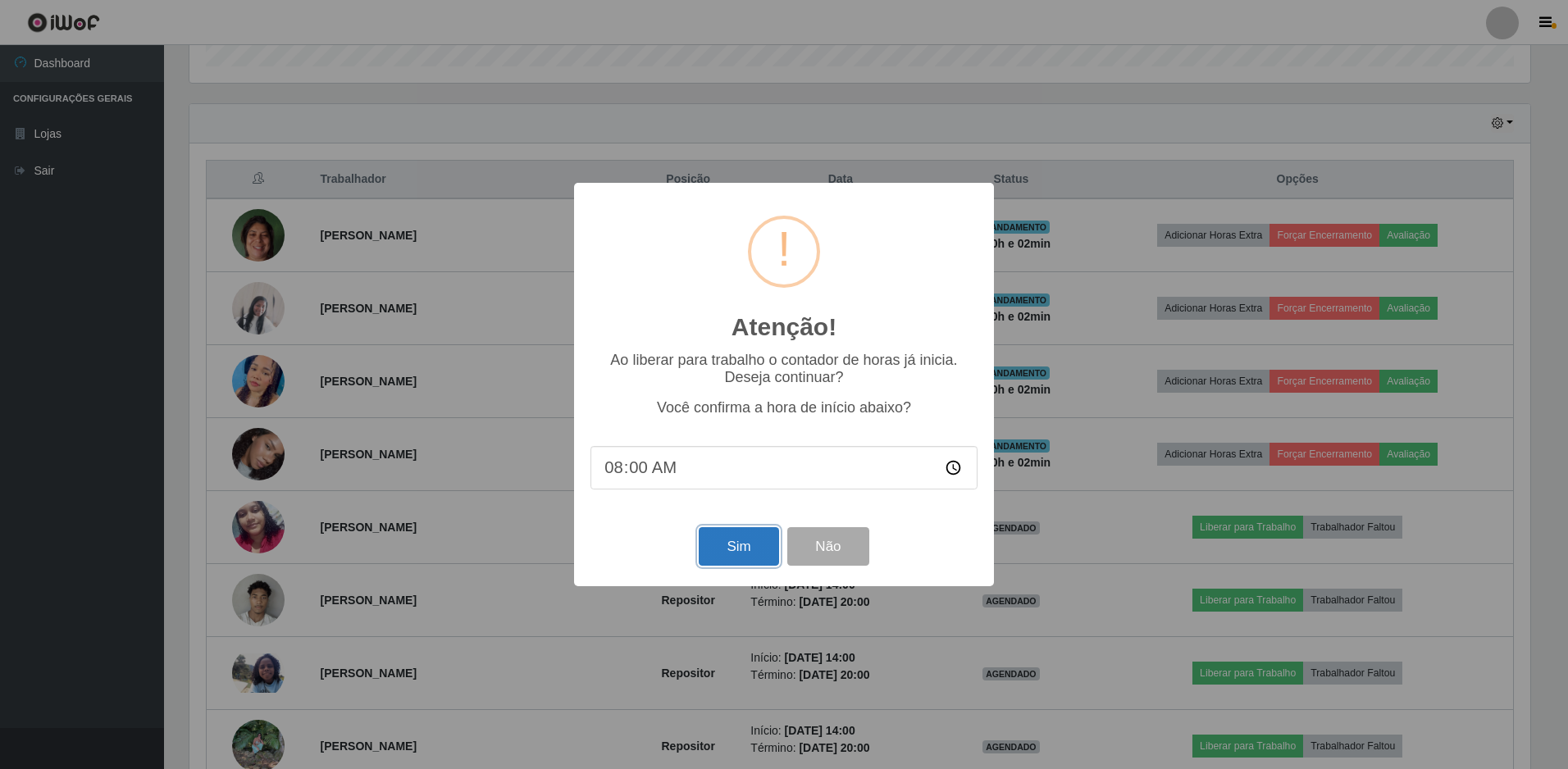
click at [717, 547] on button "Sim" at bounding box center [739, 547] width 80 height 39
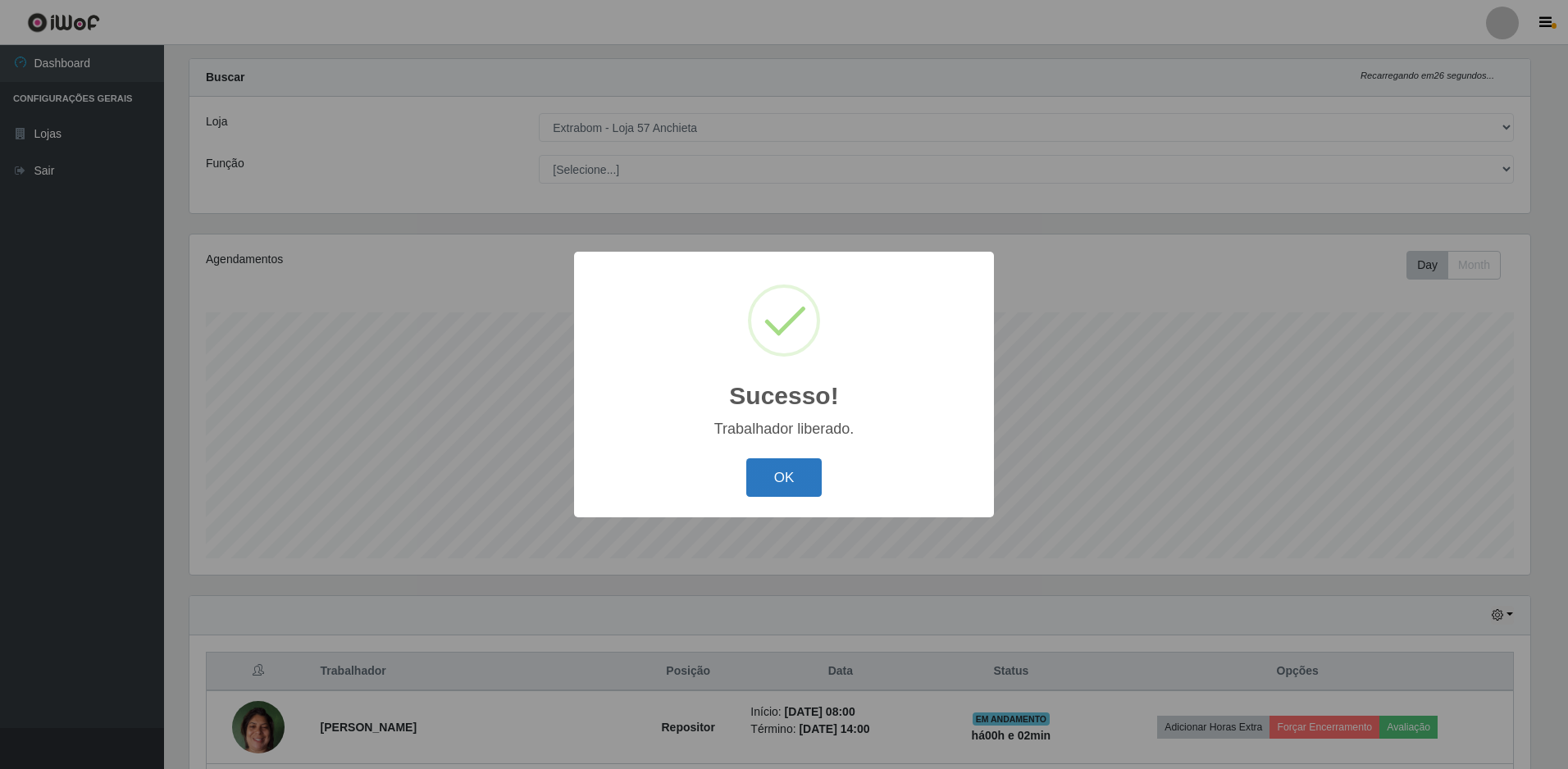
click at [774, 464] on button "OK" at bounding box center [784, 478] width 76 height 39
